Goal: Transaction & Acquisition: Subscribe to service/newsletter

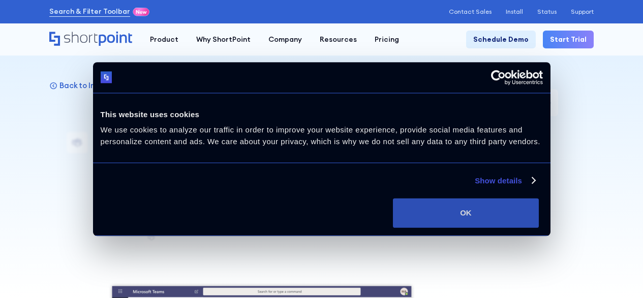
click at [500, 209] on button "OK" at bounding box center [466, 212] width 146 height 29
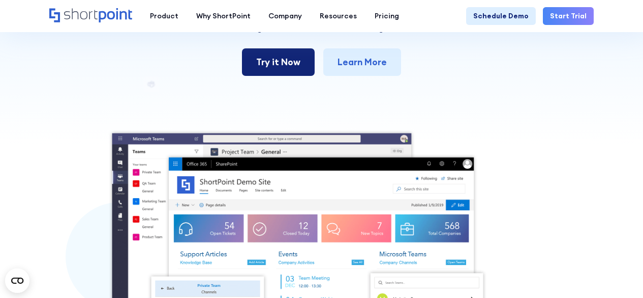
scroll to position [102, 0]
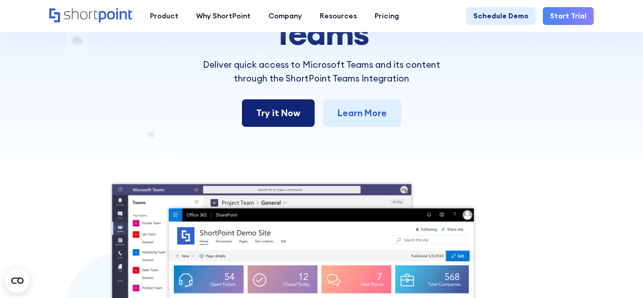
click at [280, 109] on link "Try it Now" at bounding box center [278, 112] width 73 height 27
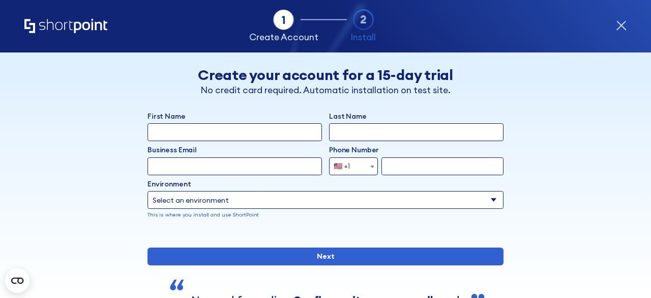
click at [618, 23] on icon "form" at bounding box center [621, 25] width 11 height 11
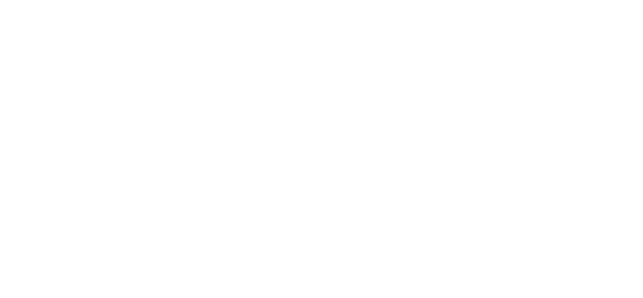
click at [132, 7] on icon at bounding box center [142, 12] width 20 height 12
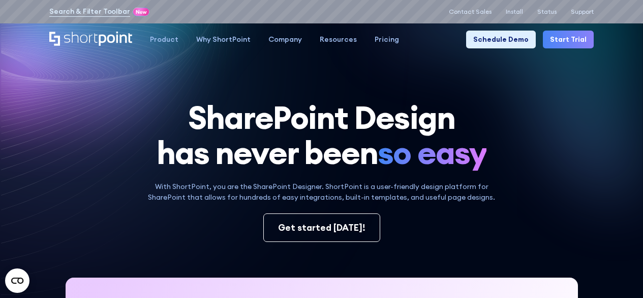
scroll to position [1, 0]
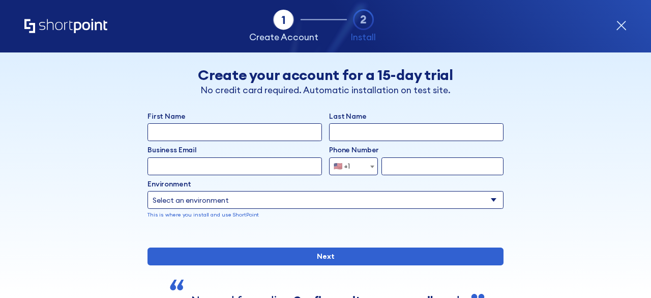
click at [137, 7] on div "Tab 1 Tab 2 Tab 2 ShortPoint eases the setup and orchestration of Intranets and…" at bounding box center [325, 26] width 602 height 52
